Goal: Information Seeking & Learning: Learn about a topic

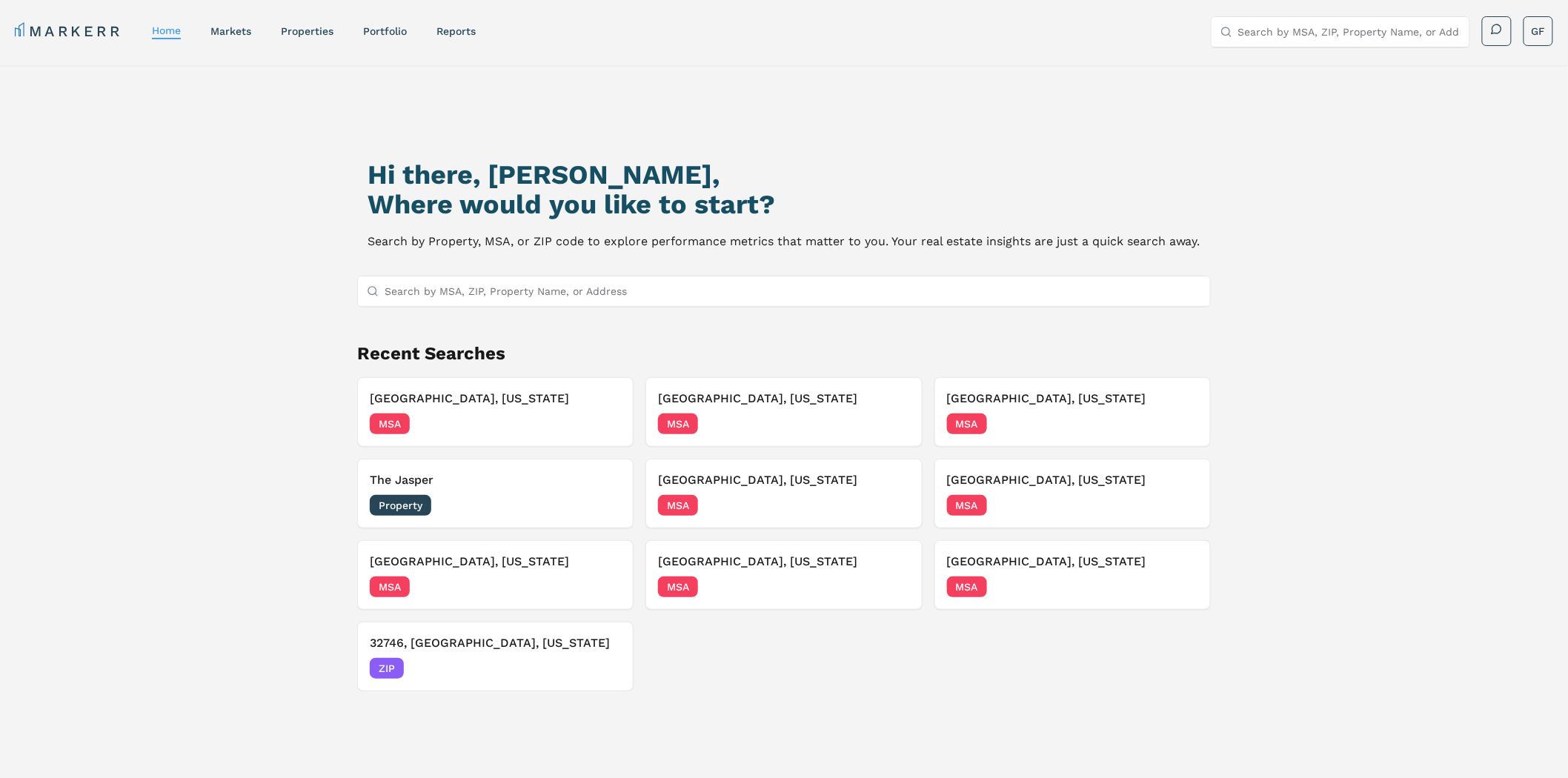
click at [475, 282] on input "Search by MSA, ZIP, Property Name, or Address" at bounding box center [793, 291] width 817 height 30
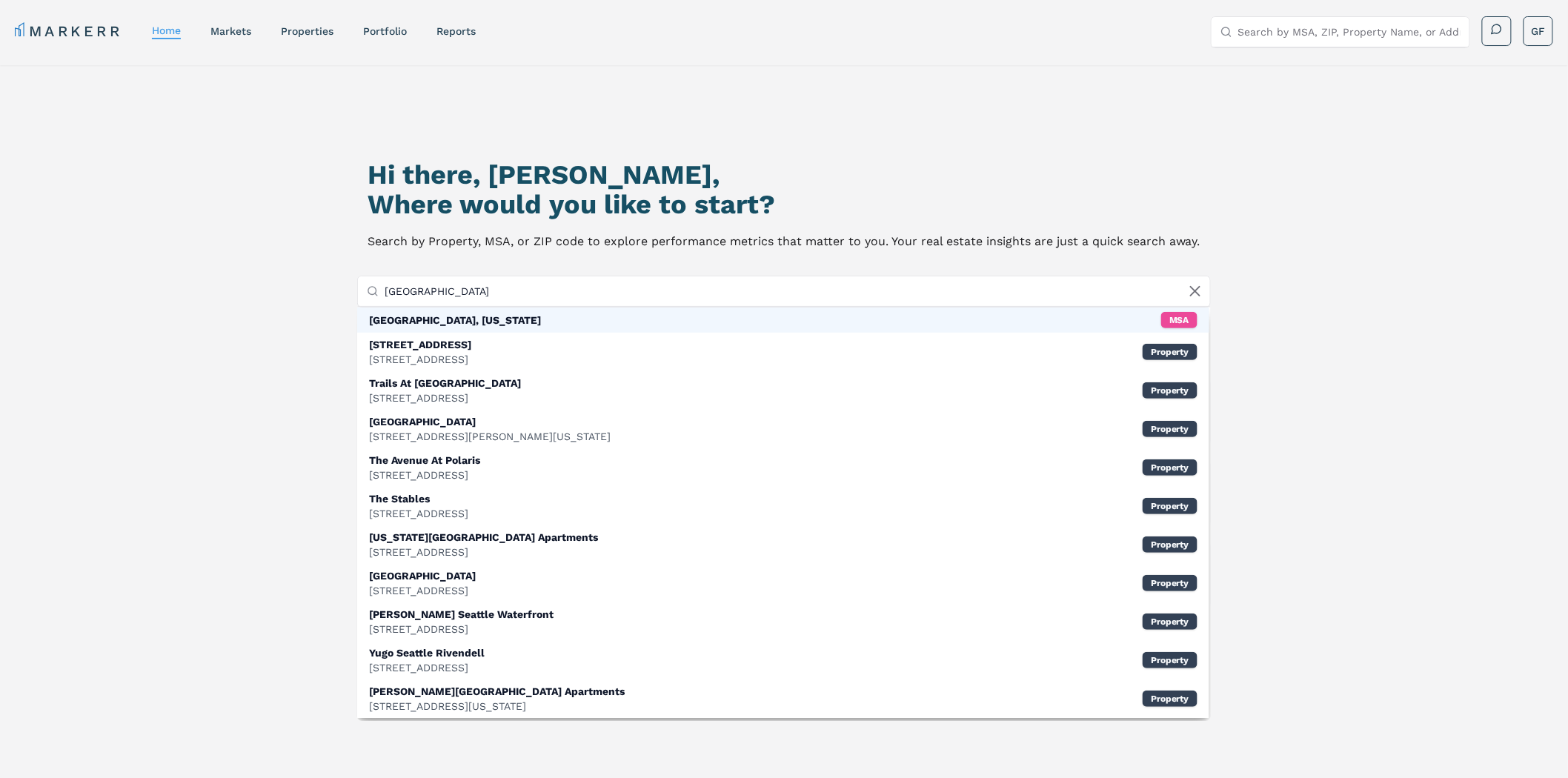
type input "[GEOGRAPHIC_DATA]"
click at [441, 322] on div "[GEOGRAPHIC_DATA], [US_STATE]" at bounding box center [454, 319] width 172 height 15
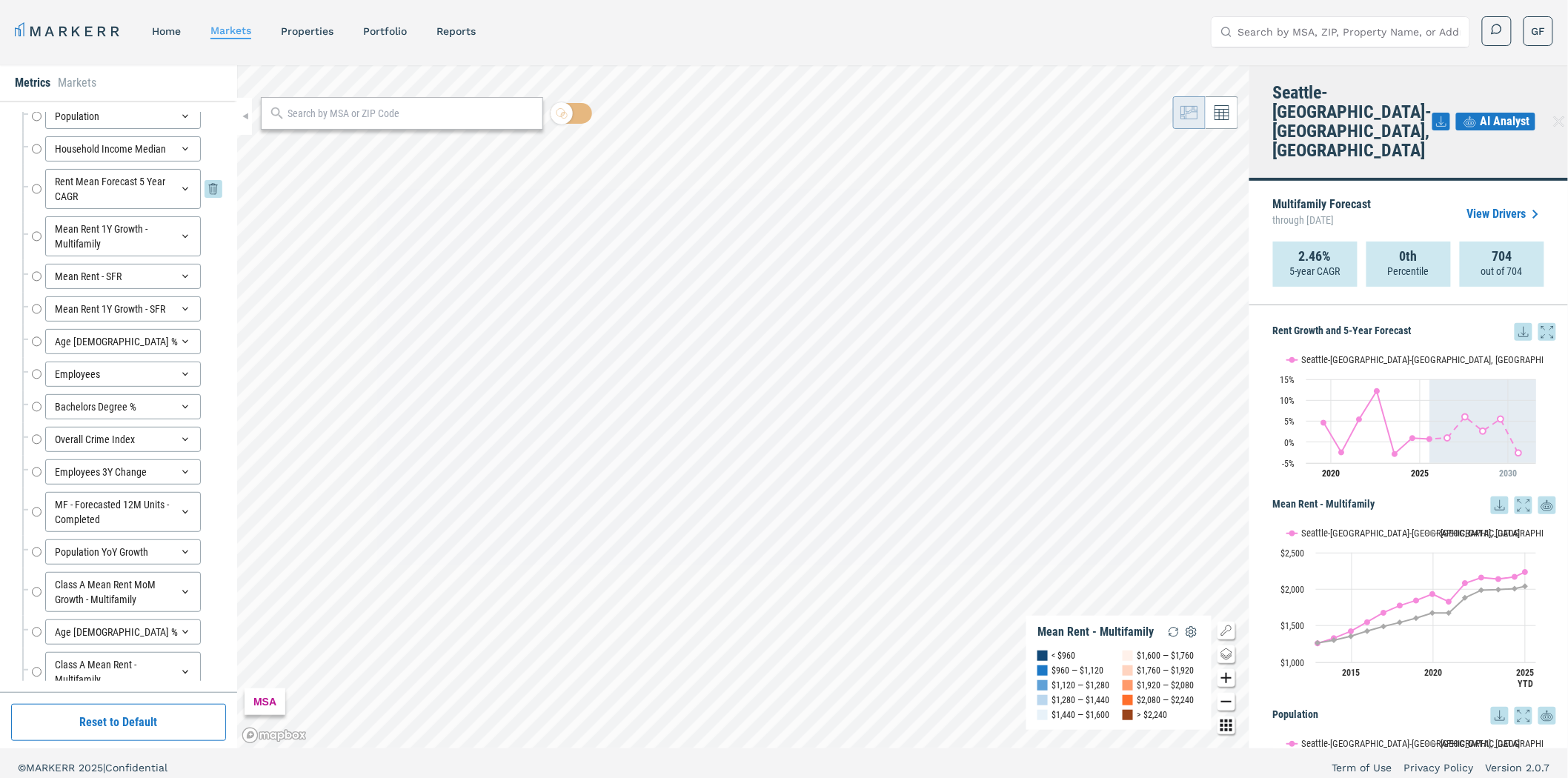
scroll to position [18, 0]
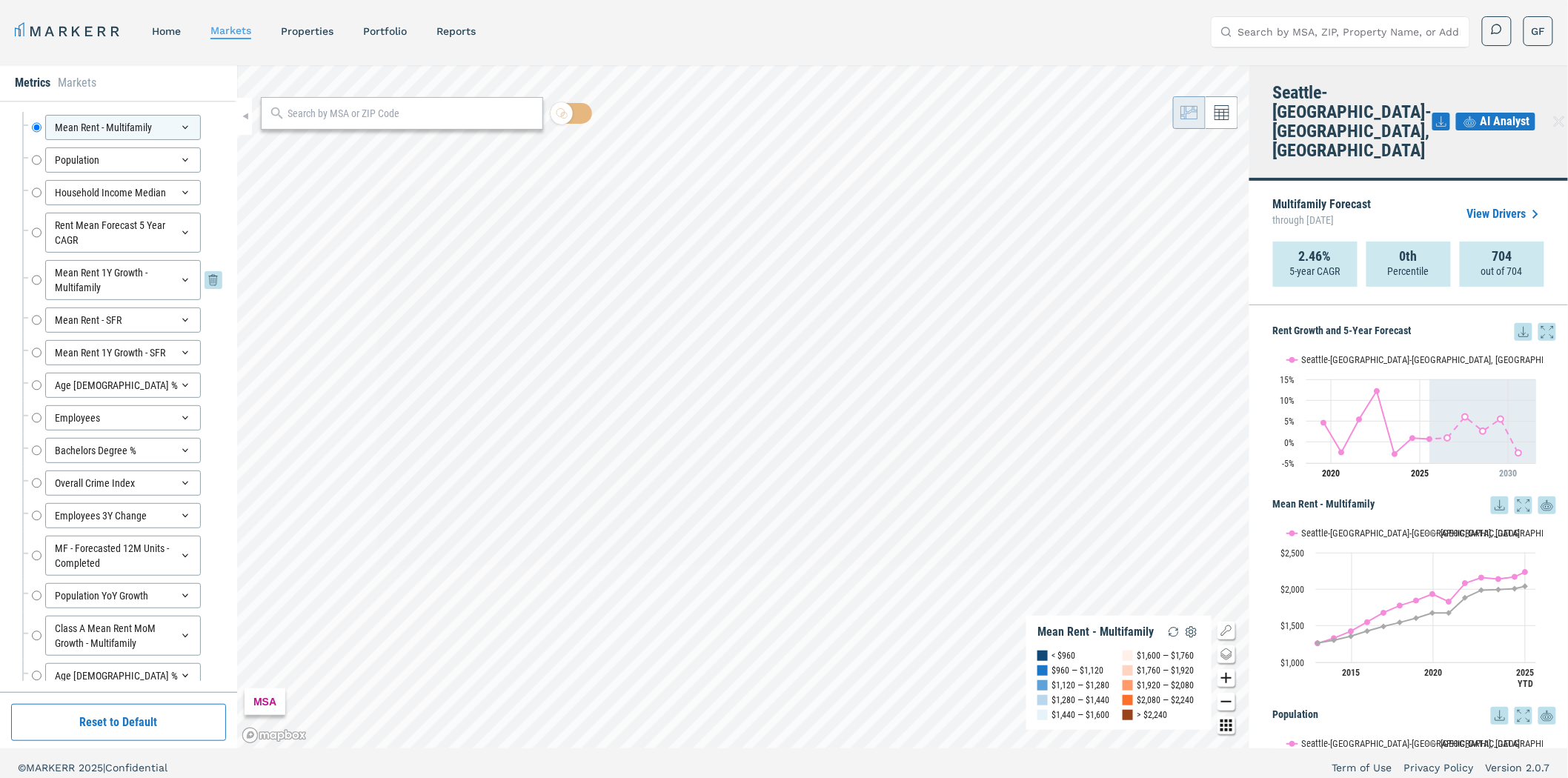
click at [36, 277] on input "Mean Rent 1Y Growth - Multifamily" at bounding box center [36, 280] width 9 height 40
radio input "false"
radio input "true"
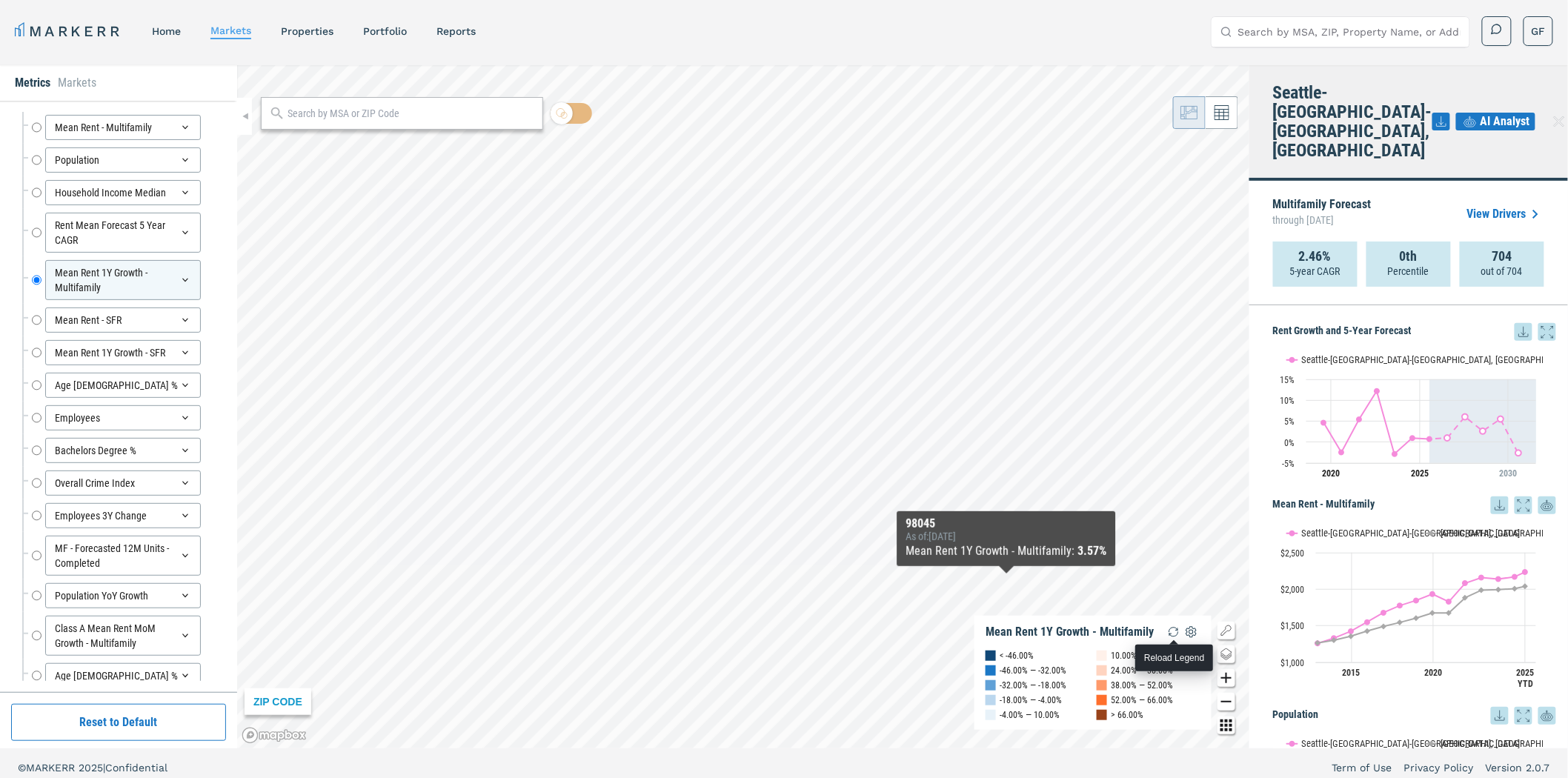
click at [1173, 627] on img "button" at bounding box center [1173, 632] width 18 height 18
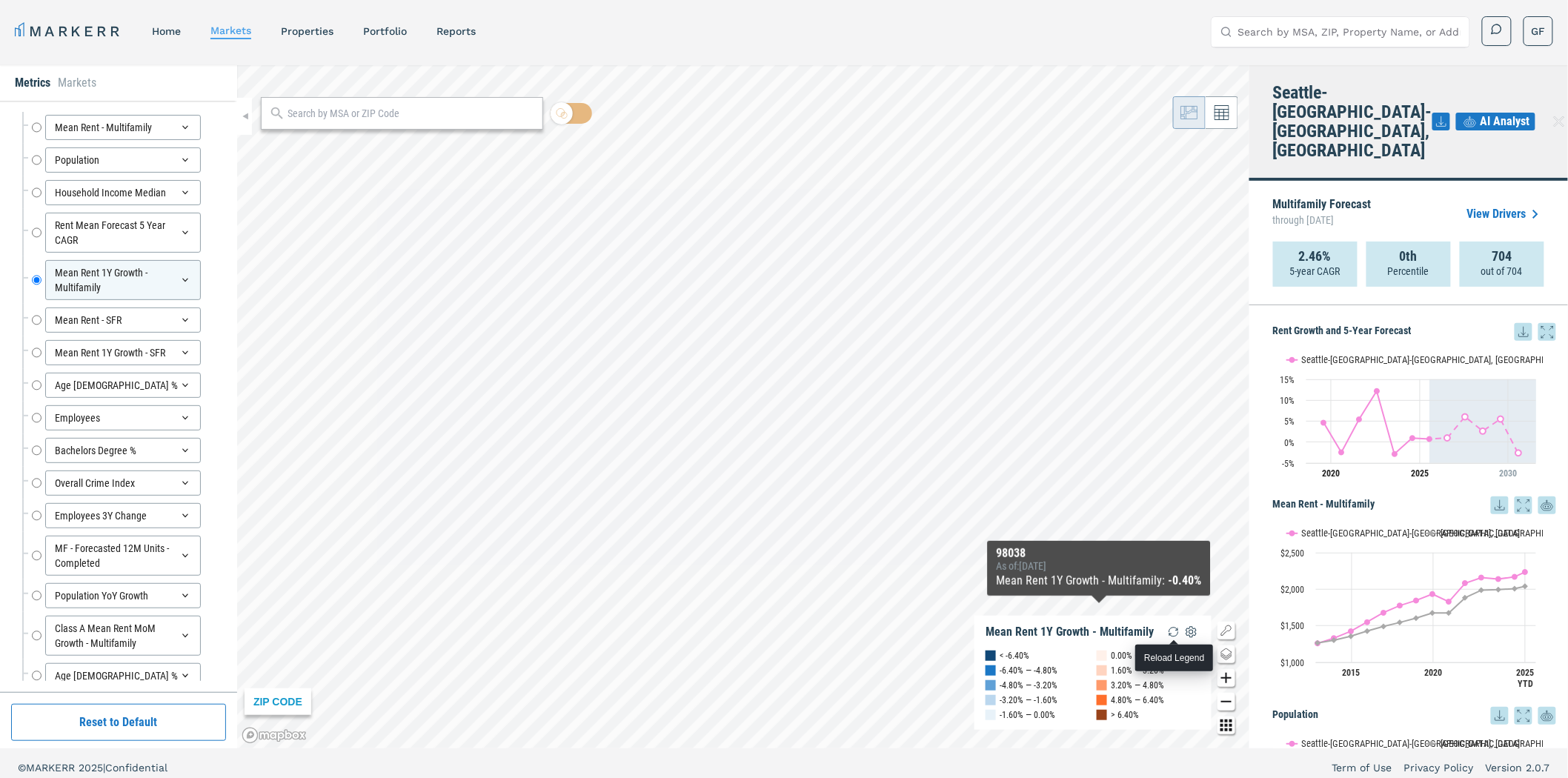
click at [1175, 627] on img "button" at bounding box center [1173, 632] width 18 height 18
